Goal: Find specific page/section: Find specific page/section

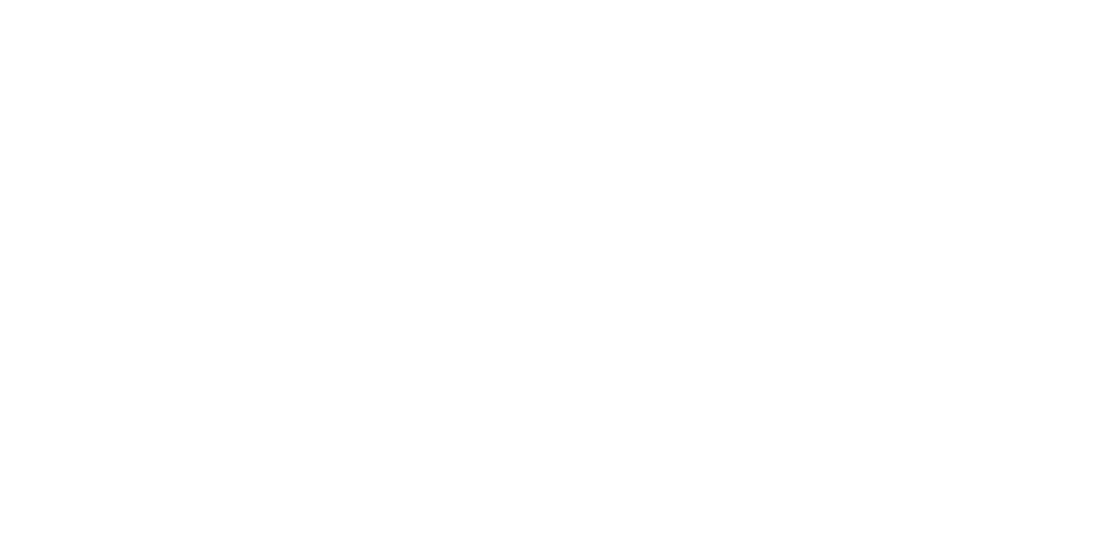
select select "Song"
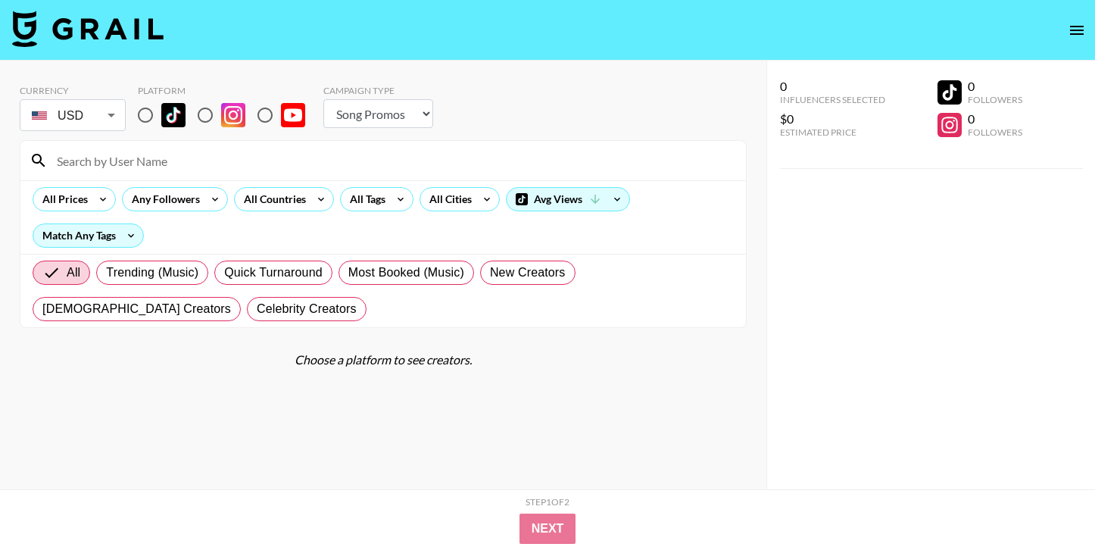
click at [136, 114] on input "radio" at bounding box center [145, 115] width 32 height 32
radio input "true"
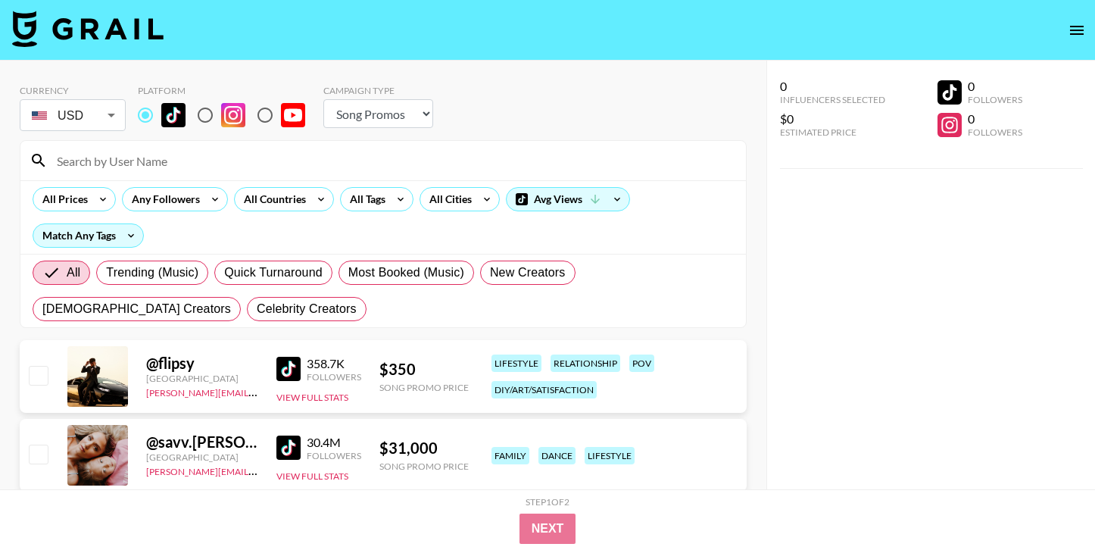
click at [148, 151] on input at bounding box center [392, 160] width 689 height 24
paste input "$550 @rydertully_ grail"
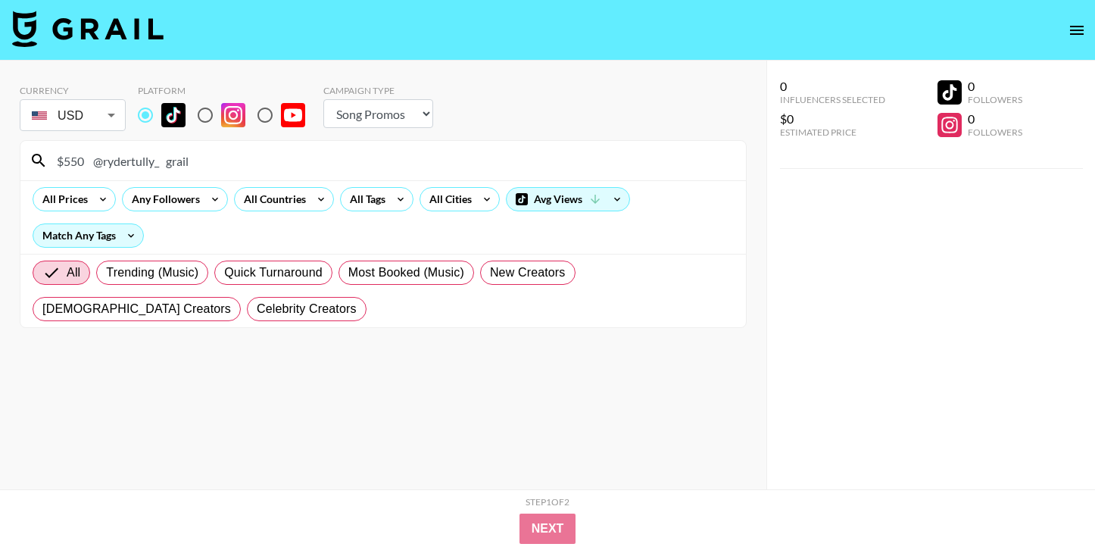
drag, startPoint x: 98, startPoint y: 161, endPoint x: 0, endPoint y: 161, distance: 97.7
click at [0, 161] on div "Currency USD USD ​ Platform Campaign Type Choose Type... Song Promos Brand Prom…" at bounding box center [383, 305] width 766 height 489
drag, startPoint x: 124, startPoint y: 164, endPoint x: 282, endPoint y: 164, distance: 157.5
click at [282, 164] on input "@rydertully_ grail" at bounding box center [392, 160] width 689 height 24
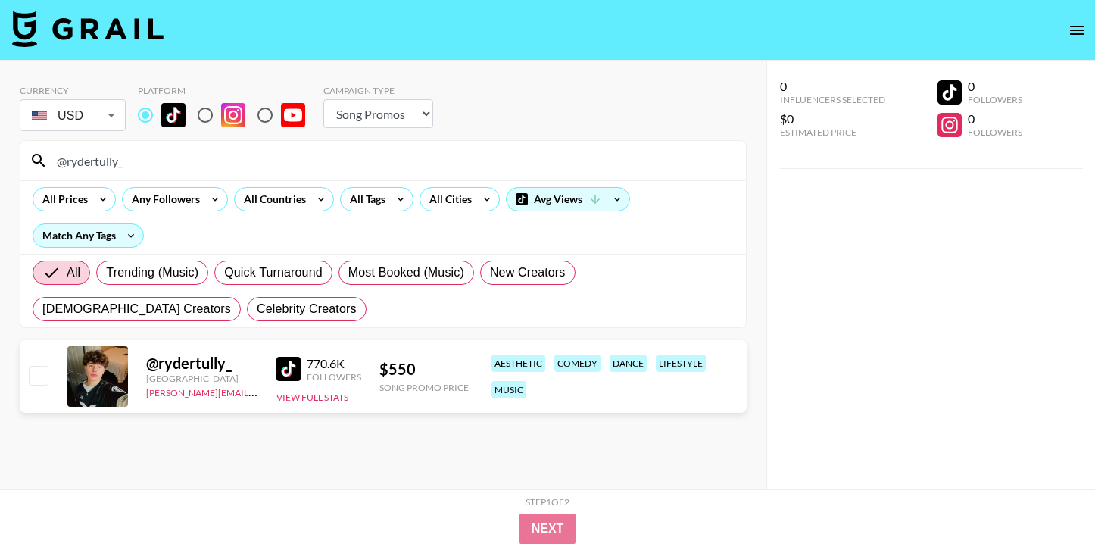
click at [267, 163] on input "@rydertully_" at bounding box center [392, 160] width 689 height 24
type input "@rydertully_"
